Goal: Task Accomplishment & Management: Use online tool/utility

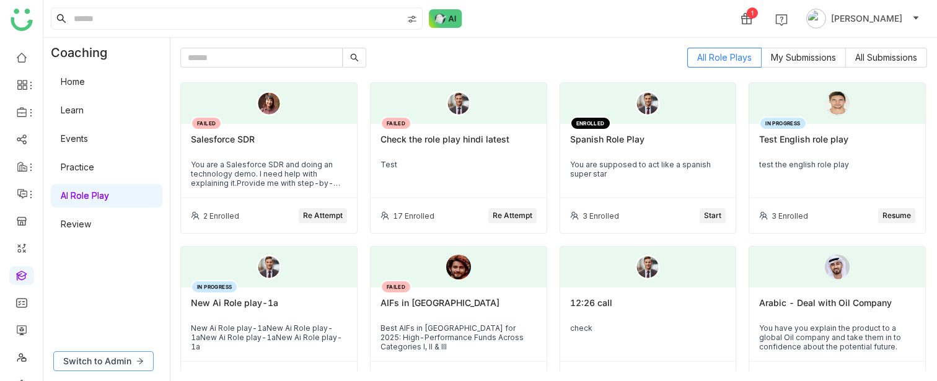
click at [100, 367] on span "Switch to Admin" at bounding box center [97, 361] width 68 height 14
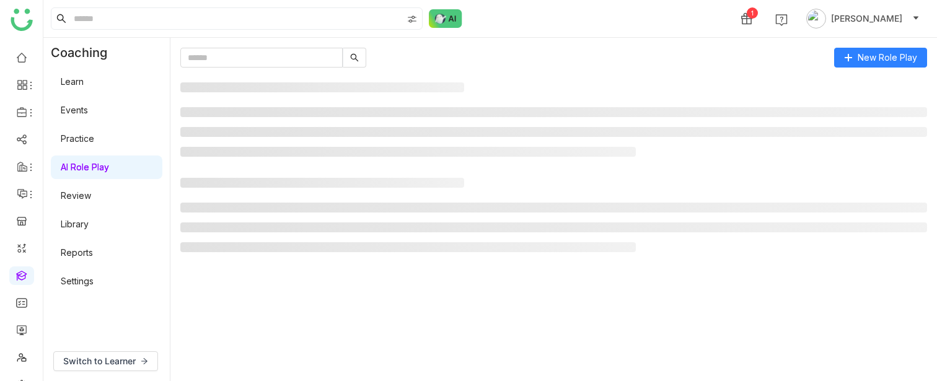
click at [84, 227] on link "Library" at bounding box center [75, 224] width 28 height 11
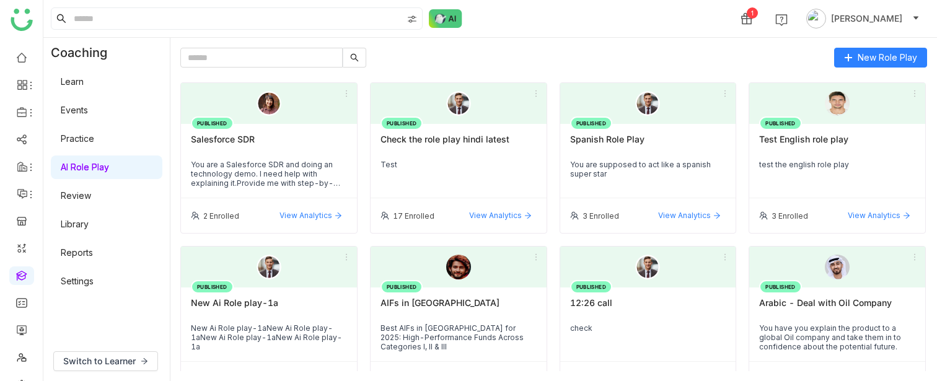
click at [81, 223] on link "Library" at bounding box center [75, 224] width 28 height 11
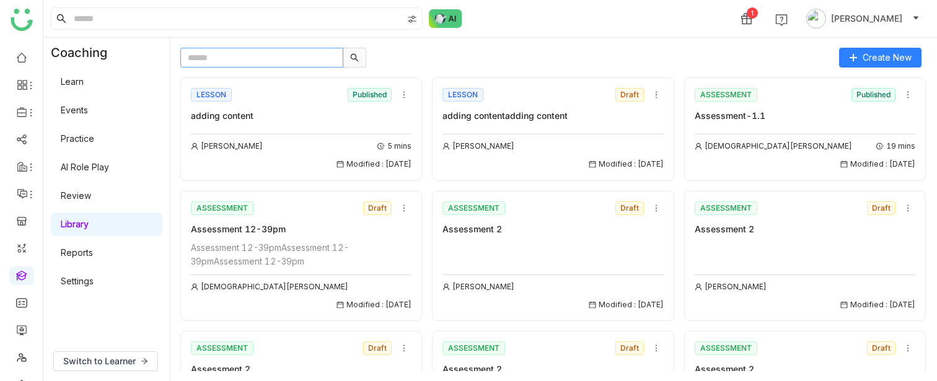
click at [247, 64] on input "text" at bounding box center [261, 58] width 163 height 20
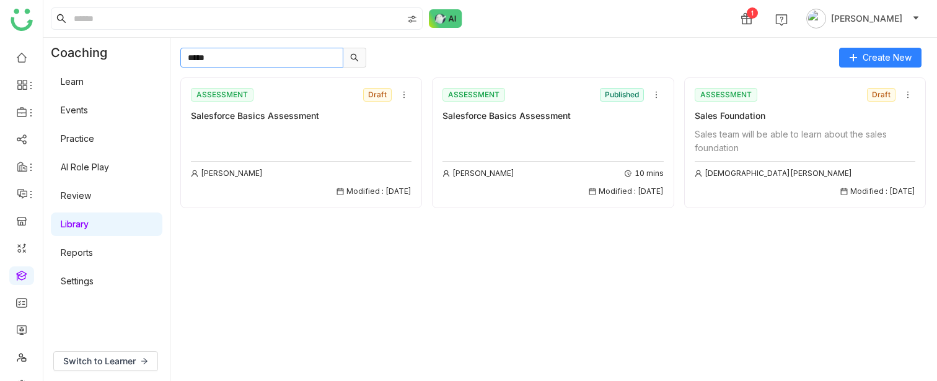
type input "*****"
click at [341, 136] on div "[PERSON_NAME] Modified : [DATE]" at bounding box center [301, 163] width 221 height 70
click at [281, 116] on div "Salesforce Basics Assessment" at bounding box center [301, 116] width 221 height 14
click at [305, 105] on div "ASSESSMENT Draft Salesforce Basics Assessment" at bounding box center [301, 104] width 221 height 37
click at [543, 114] on div "Salesforce Basics Assessment" at bounding box center [552, 116] width 221 height 14
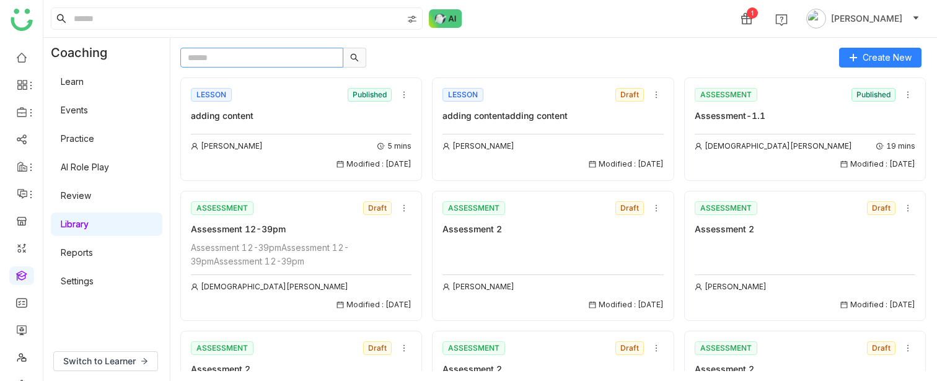
click at [244, 61] on input "text" at bounding box center [261, 58] width 163 height 20
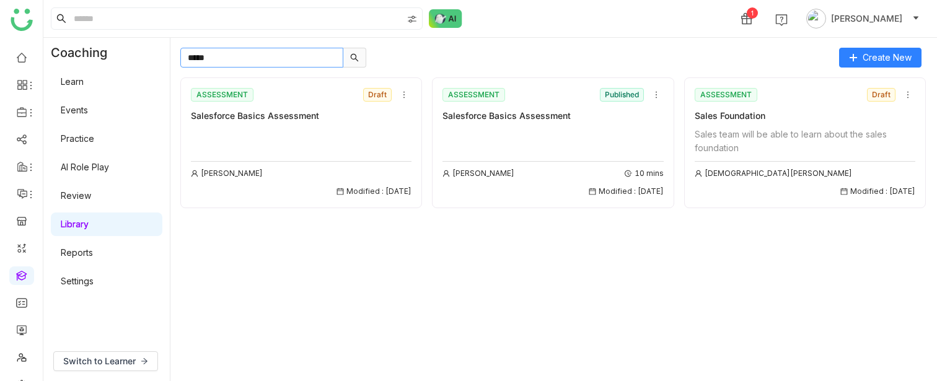
type input "*****"
click at [313, 129] on div "[PERSON_NAME] Modified : [DATE]" at bounding box center [301, 163] width 221 height 70
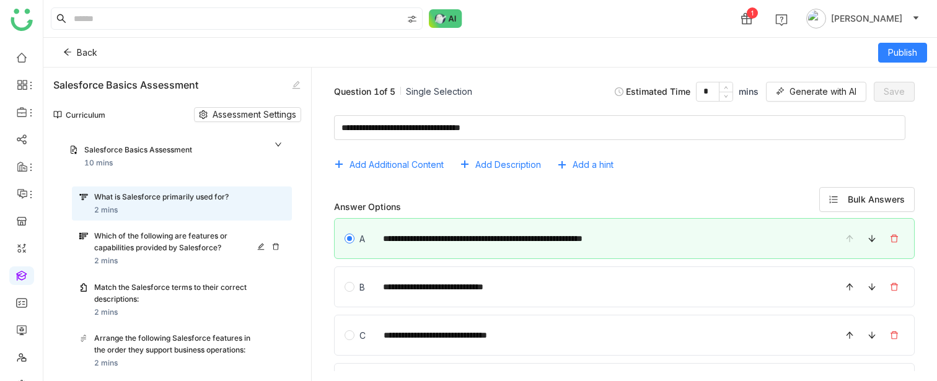
click at [208, 248] on div "Which of the following are features or capabilities provided by Salesforce?" at bounding box center [177, 243] width 167 height 24
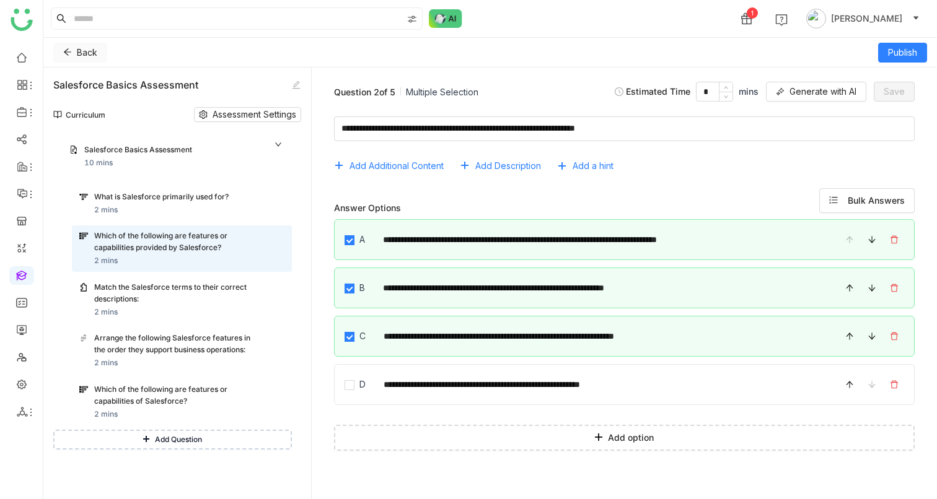
click at [95, 52] on span "Back" at bounding box center [87, 53] width 20 height 14
